Goal: Information Seeking & Learning: Understand process/instructions

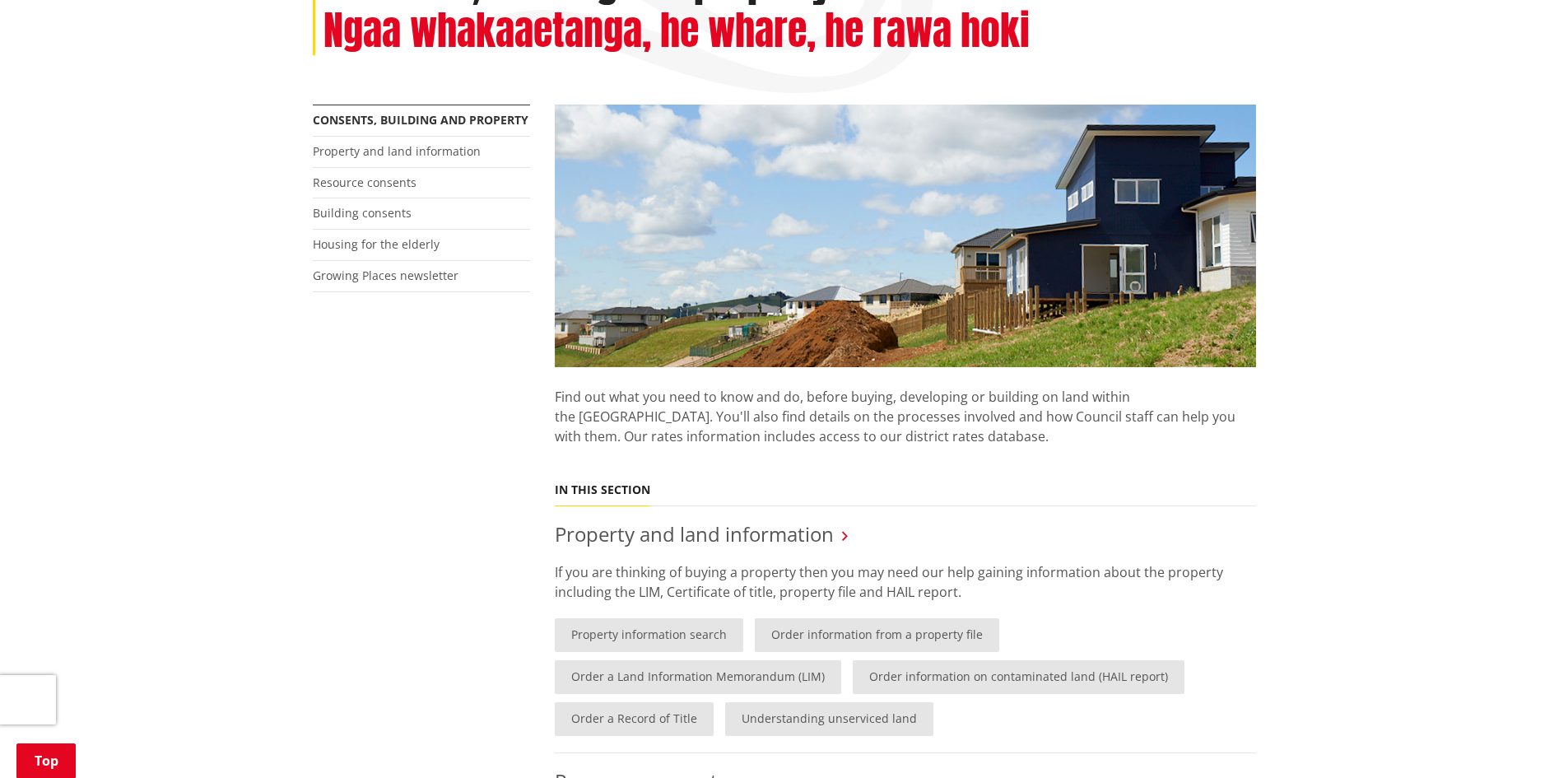
scroll to position [247, 0]
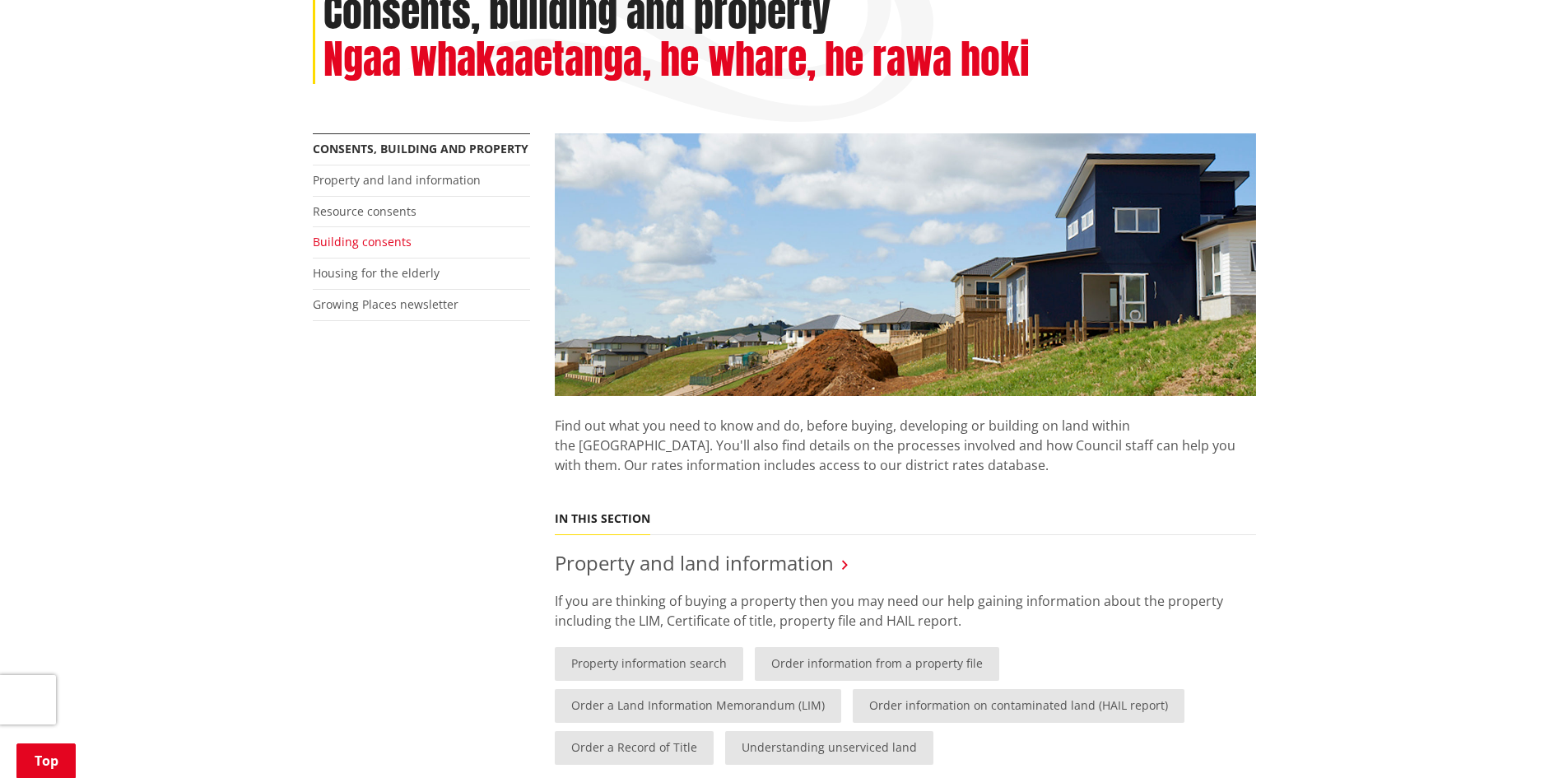
click at [374, 236] on link "Building consents" at bounding box center [362, 241] width 99 height 15
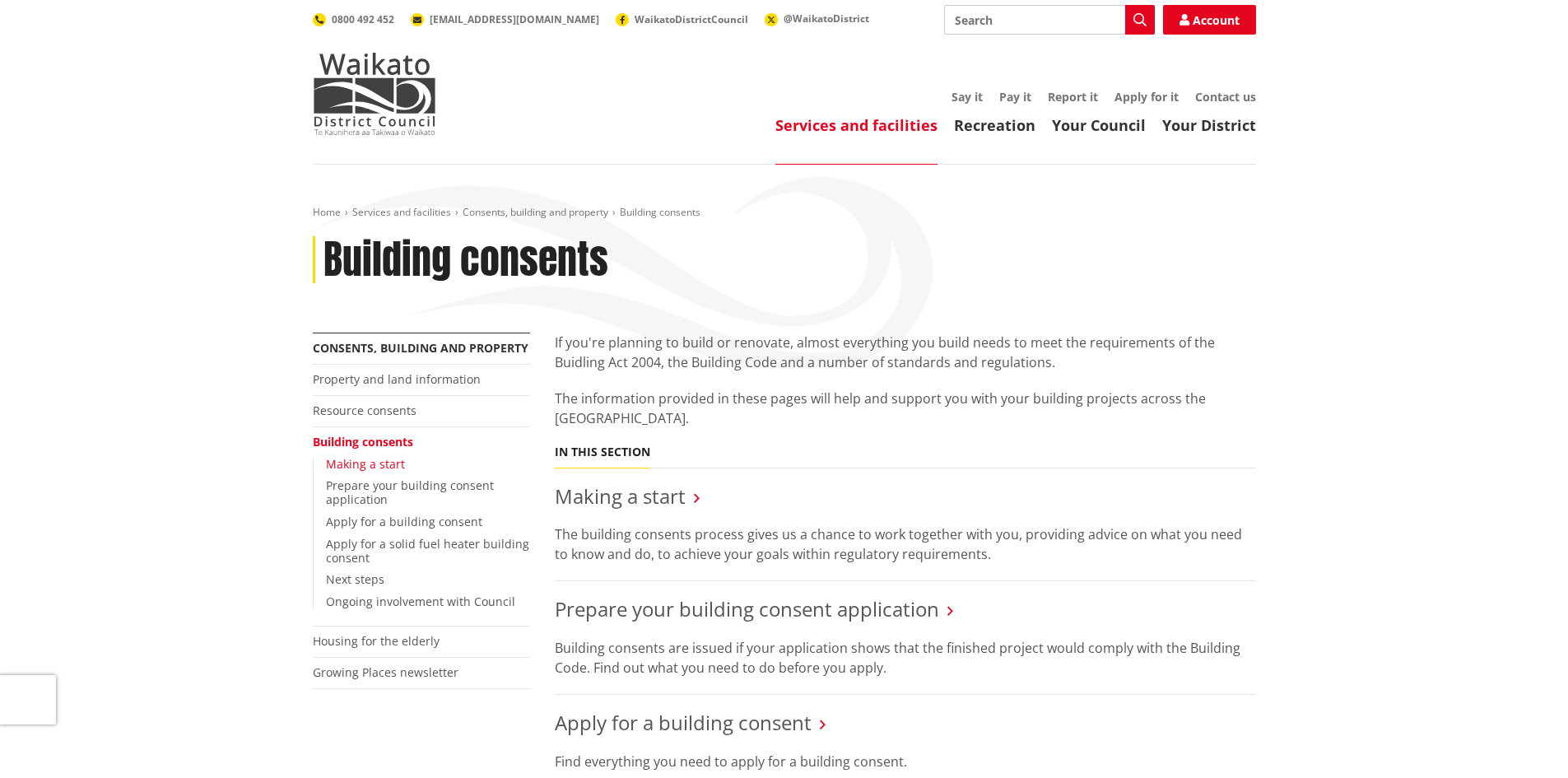
click at [386, 460] on link "Making a start" at bounding box center [366, 463] width 79 height 15
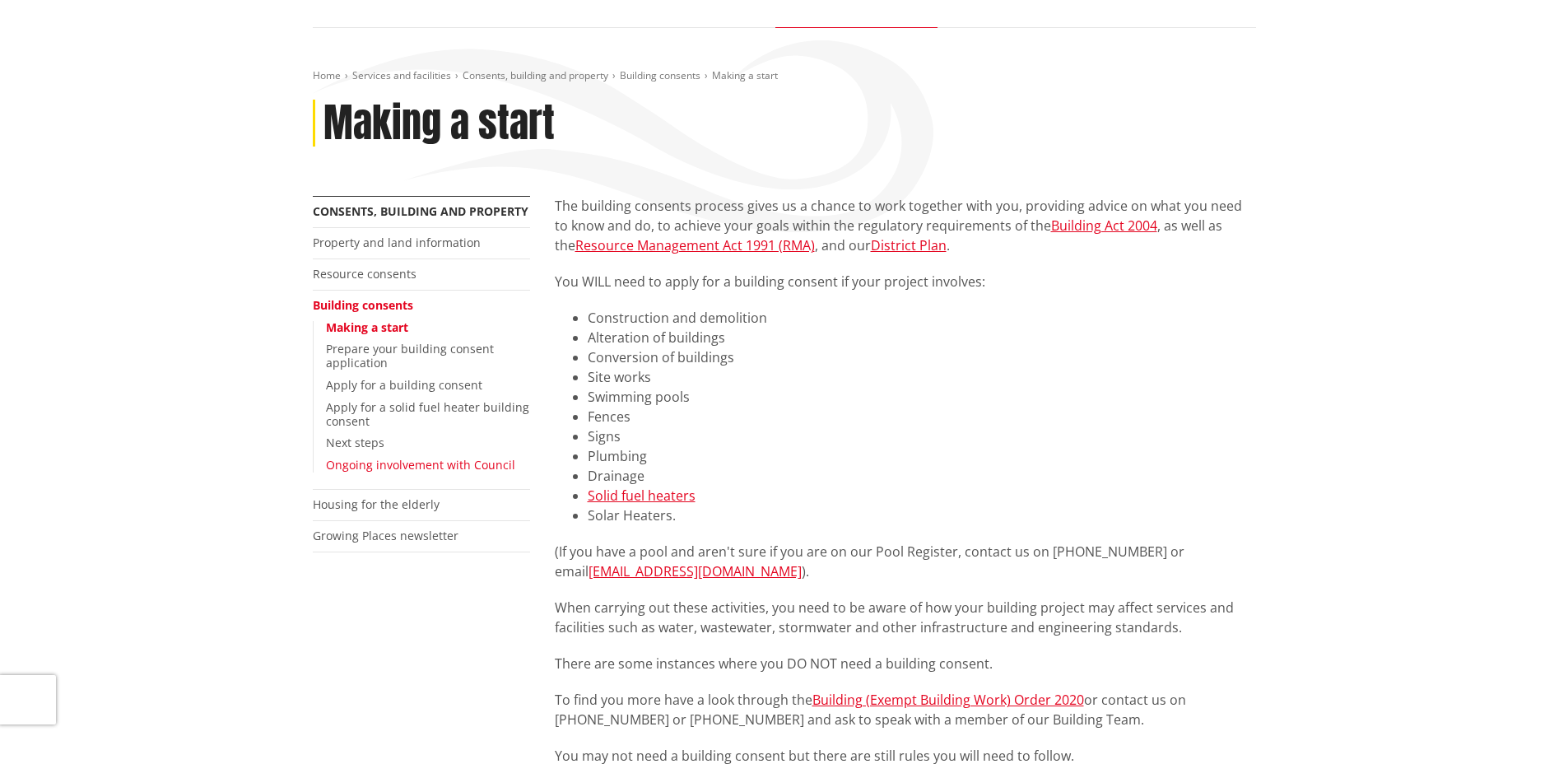
scroll to position [165, 0]
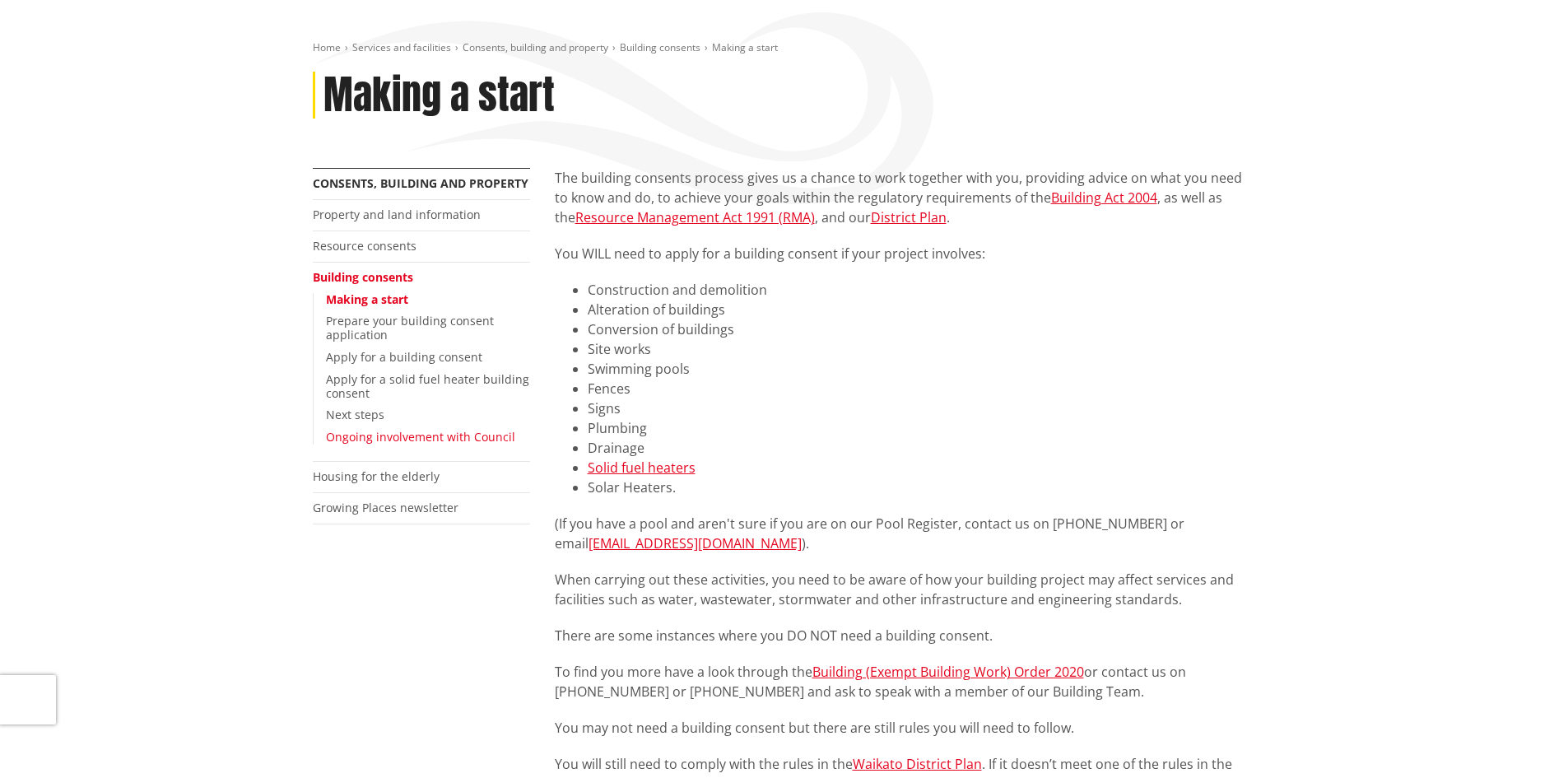
click at [367, 437] on link "Ongoing involvement with Council" at bounding box center [421, 436] width 189 height 15
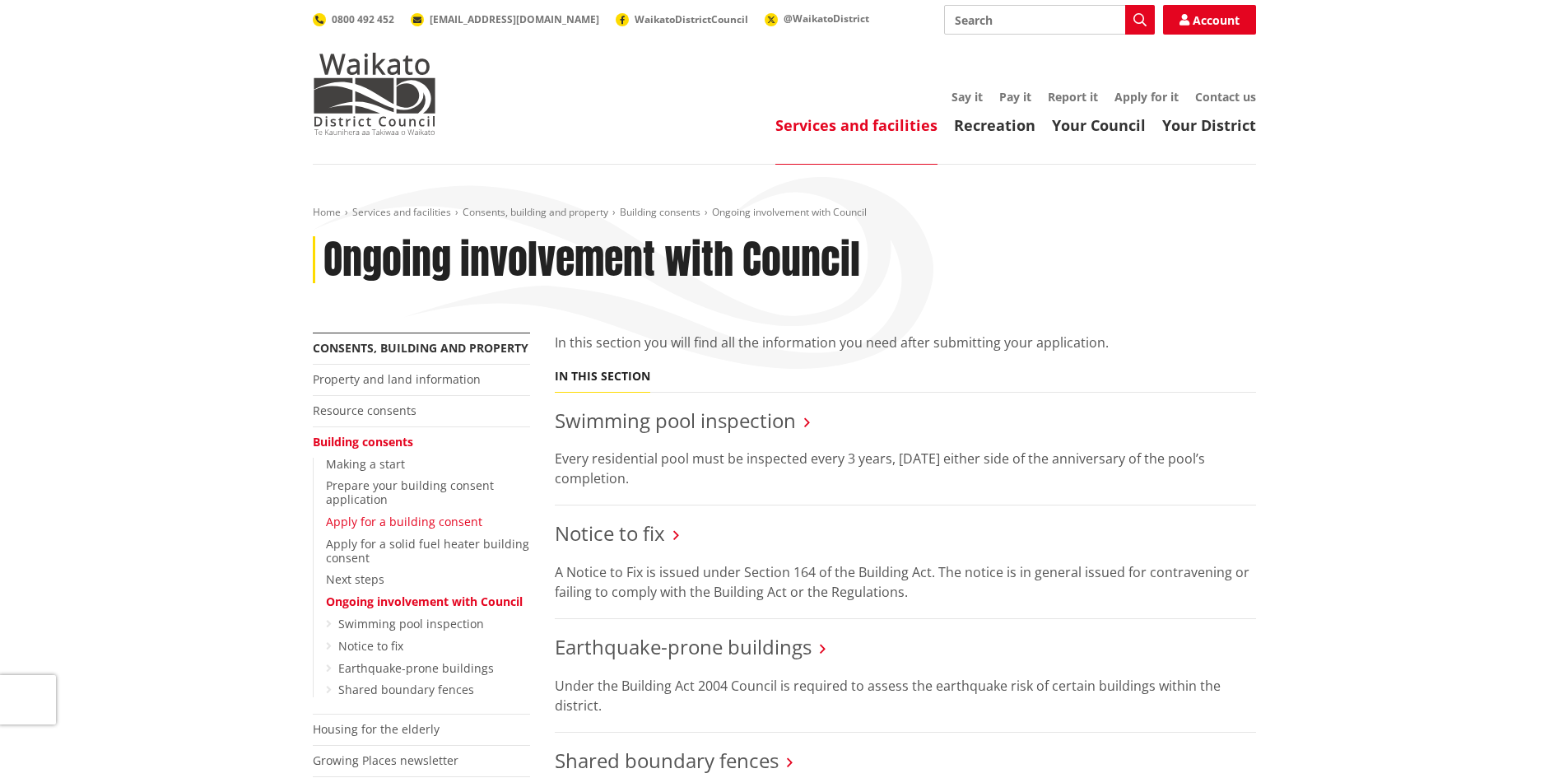
click at [373, 527] on link "Apply for a building consent" at bounding box center [404, 520] width 157 height 15
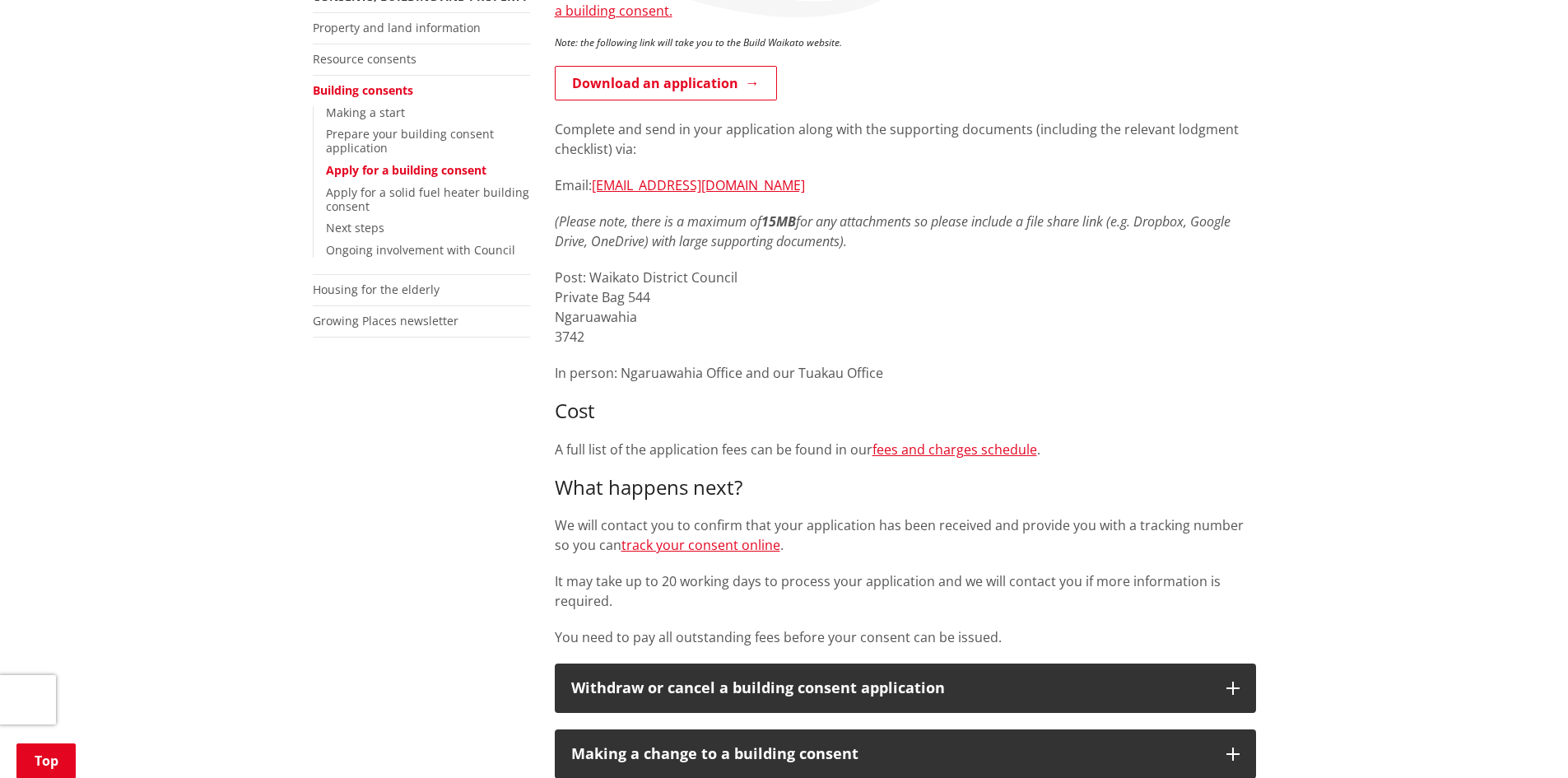
scroll to position [493, 0]
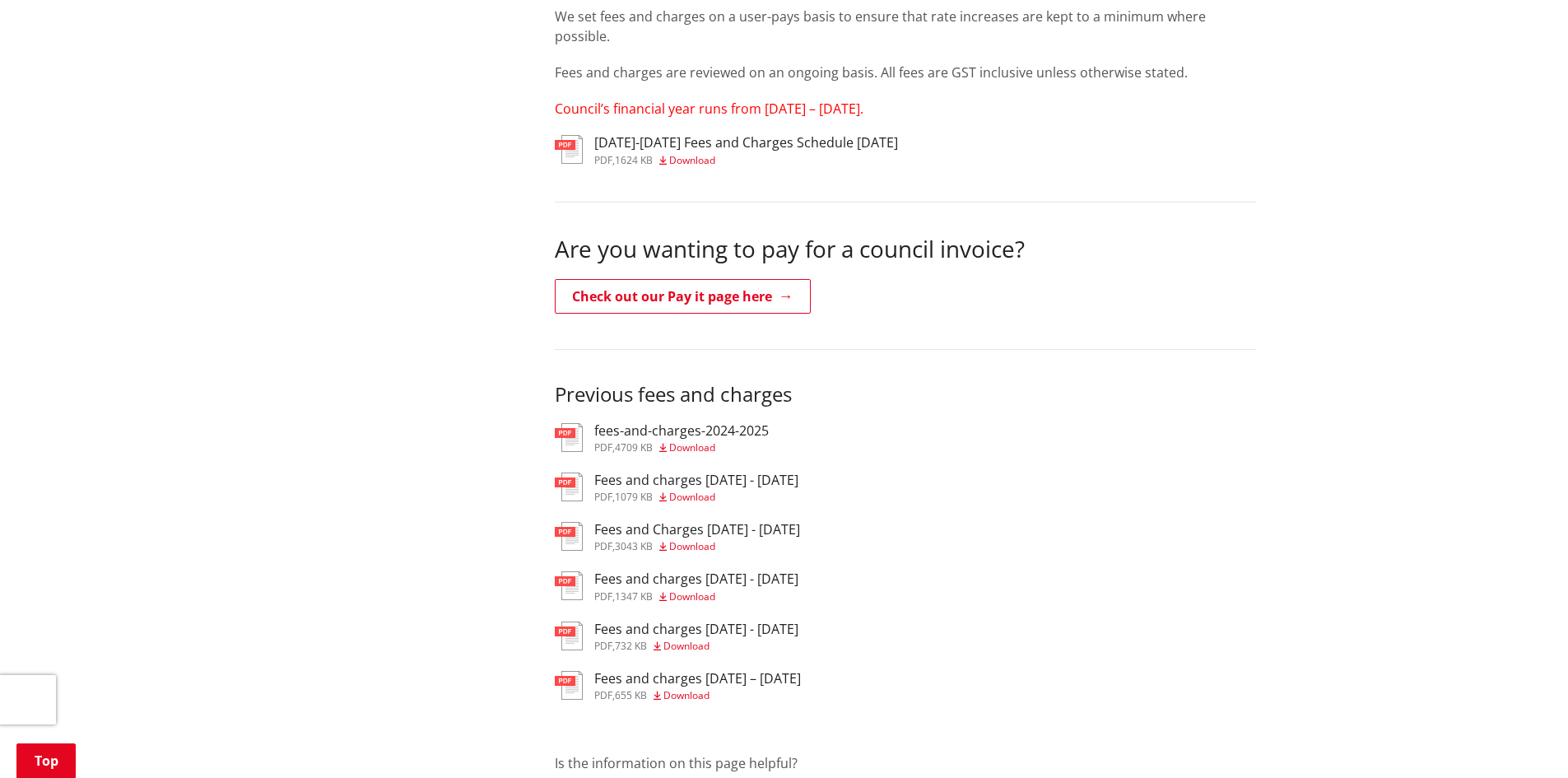
scroll to position [412, 0]
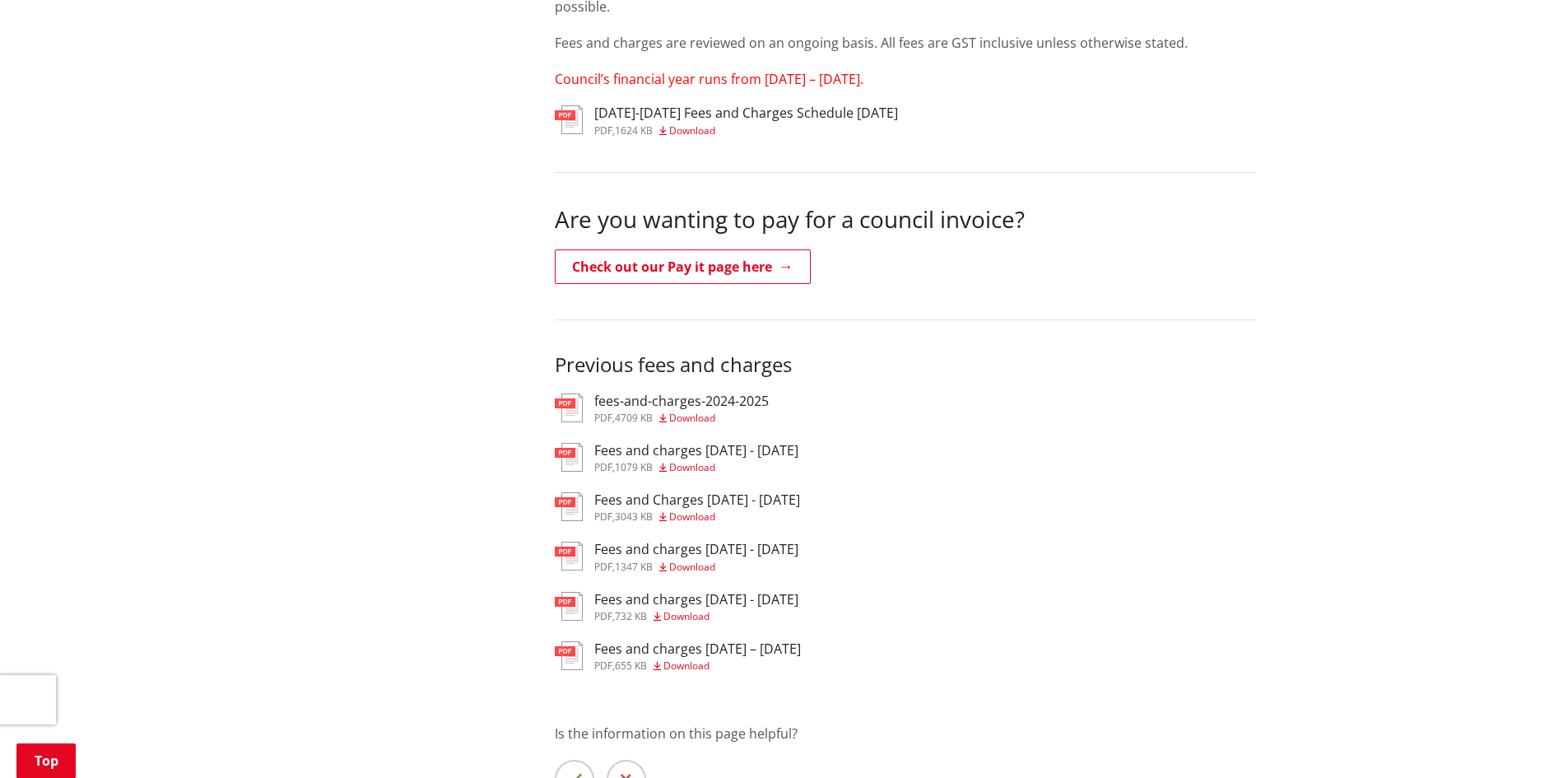
click at [693, 418] on span "Download" at bounding box center [692, 418] width 46 height 14
